Goal: Check status: Check status

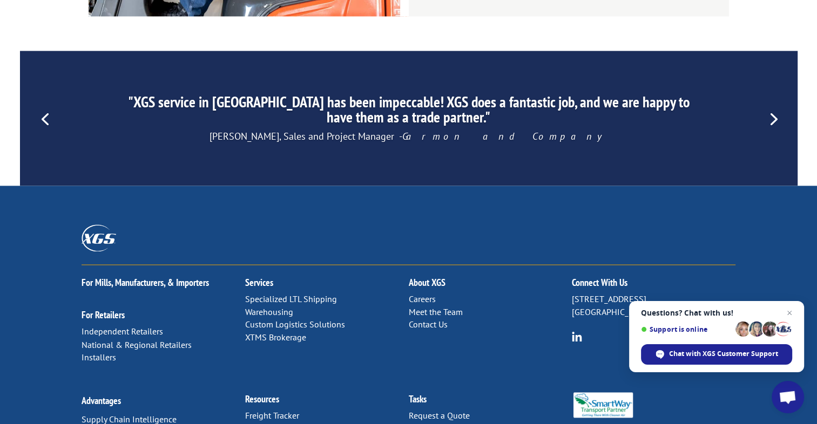
scroll to position [1712, 0]
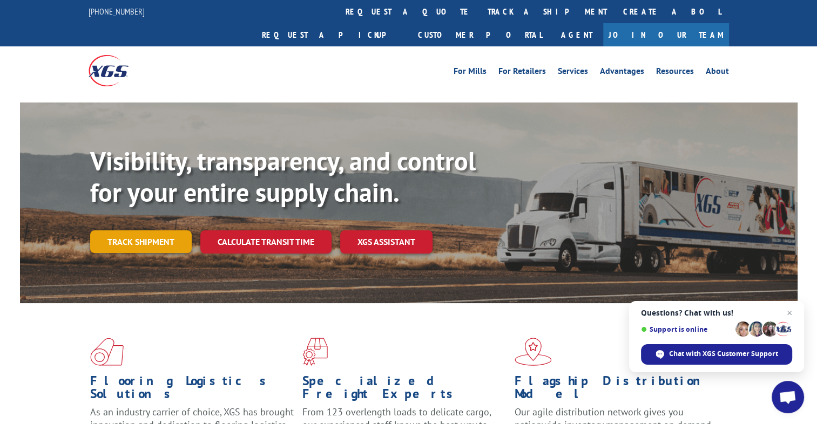
click at [125, 230] on link "Track shipment" at bounding box center [140, 241] width 101 height 23
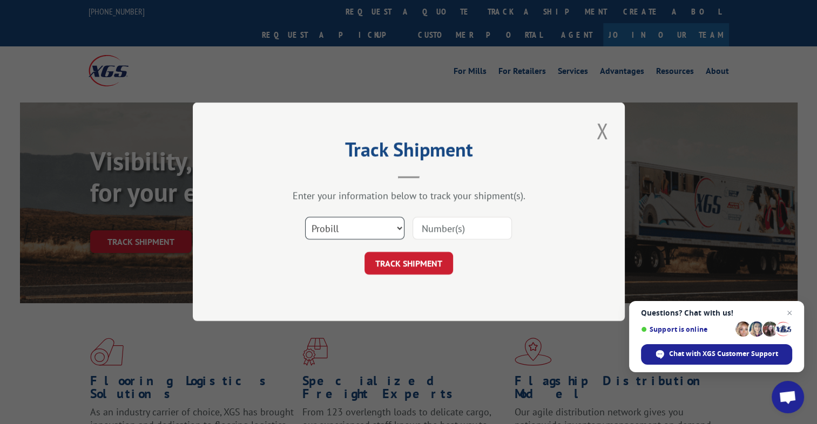
click at [401, 226] on select "Select category... Probill BOL PO" at bounding box center [354, 228] width 99 height 23
click at [407, 269] on button "TRACK SHIPMENT" at bounding box center [408, 264] width 89 height 23
click at [476, 223] on input at bounding box center [461, 228] width 99 height 23
click at [603, 131] on button "Close modal" at bounding box center [602, 131] width 18 height 30
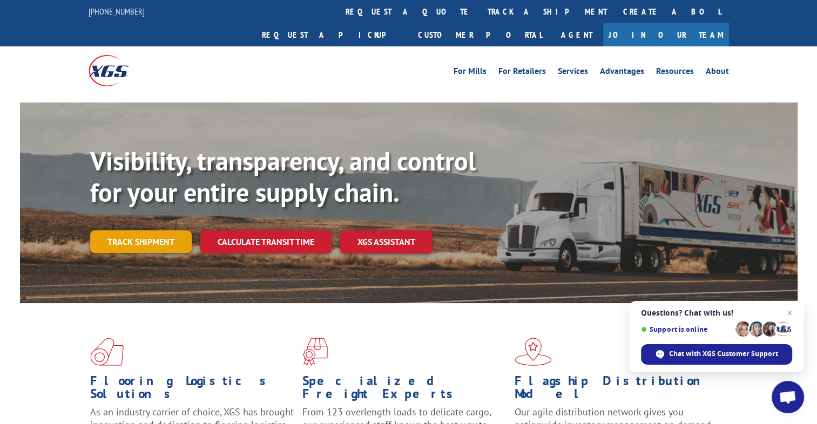
click at [153, 230] on link "Track shipment" at bounding box center [140, 241] width 101 height 23
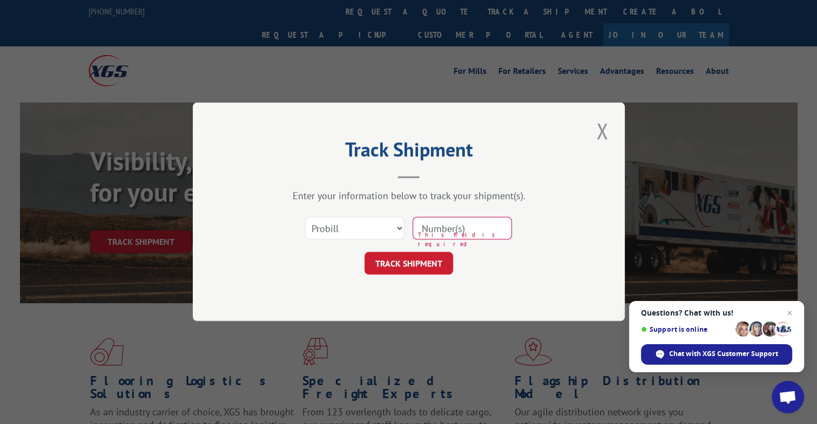
paste input "http://www.xgsi.com/common/xpresstrace.aspx?numbers=2548599"
drag, startPoint x: 464, startPoint y: 228, endPoint x: 407, endPoint y: 241, distance: 58.3
click at [407, 241] on div "Select category... Probill BOL PO http://www.xgsi.com/common/xpresstrace.aspx?n…" at bounding box center [409, 229] width 324 height 36
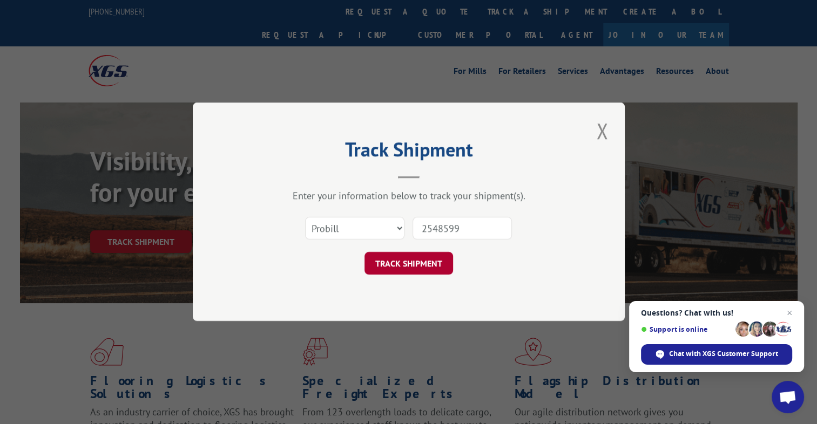
type input "2548599"
click at [392, 263] on button "TRACK SHIPMENT" at bounding box center [408, 264] width 89 height 23
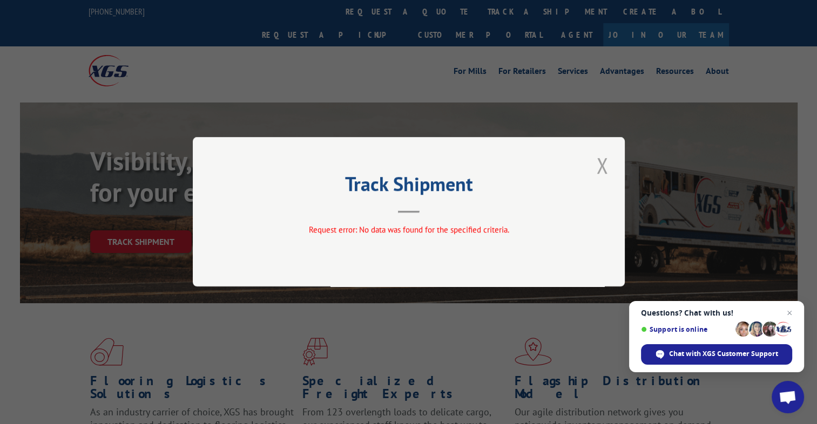
click at [603, 165] on button "Close modal" at bounding box center [602, 166] width 18 height 30
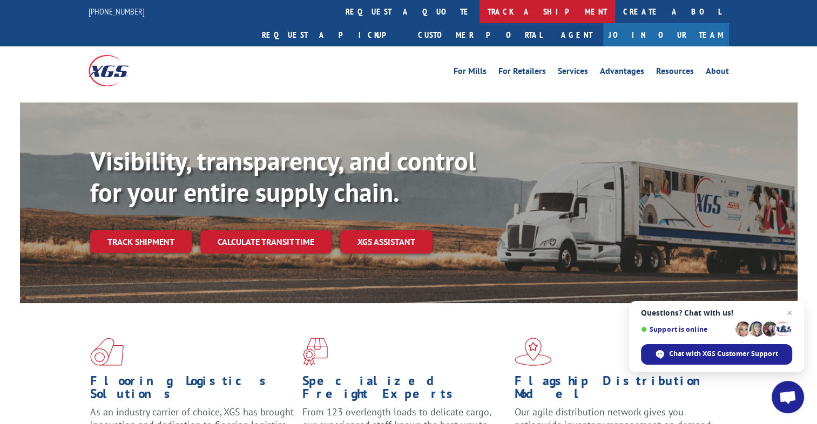
click at [479, 9] on link "track a shipment" at bounding box center [546, 11] width 135 height 23
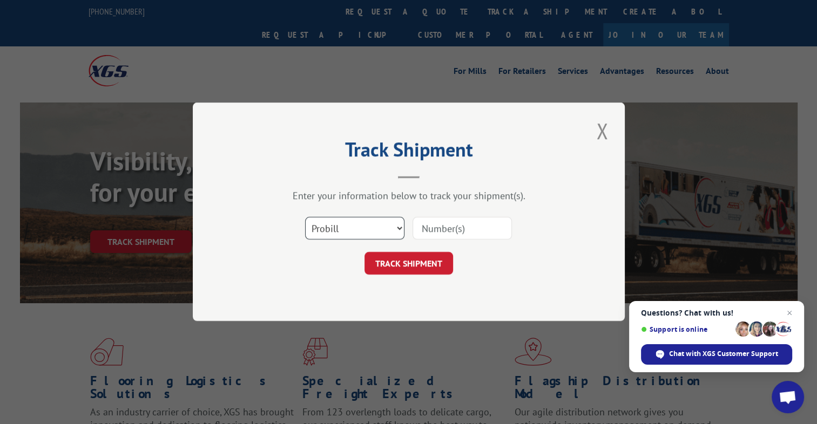
click at [403, 227] on select "Select category... Probill BOL PO" at bounding box center [354, 228] width 99 height 23
click at [602, 131] on button "Close modal" at bounding box center [602, 131] width 18 height 30
